Goal: Transaction & Acquisition: Purchase product/service

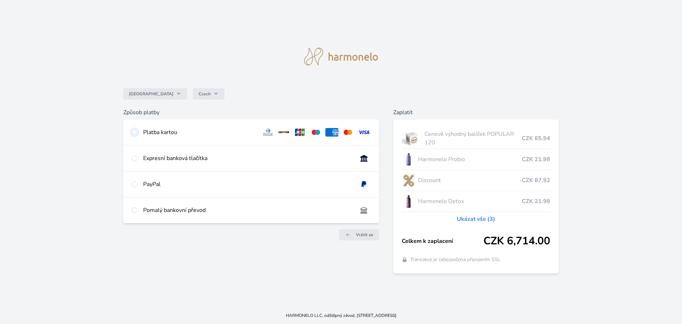
click at [134, 131] on input "radio" at bounding box center [135, 132] width 6 height 6
radio input "true"
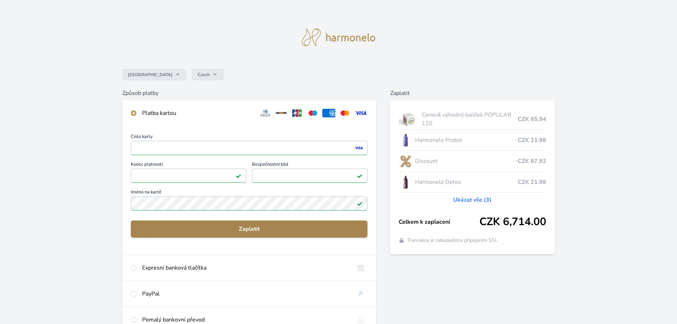
click at [244, 230] on span "Zaplatit" at bounding box center [248, 229] width 225 height 9
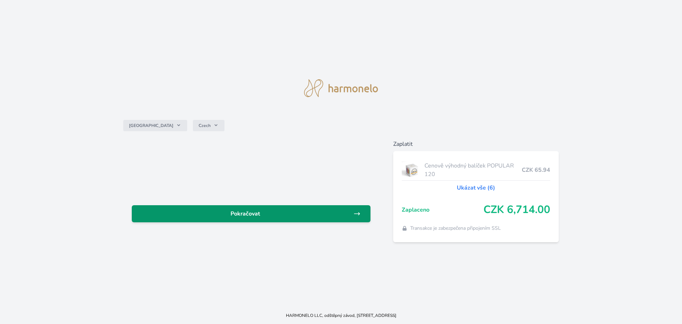
click at [258, 215] on span "Pokračovat" at bounding box center [246, 213] width 216 height 9
